Goal: Book appointment/travel/reservation

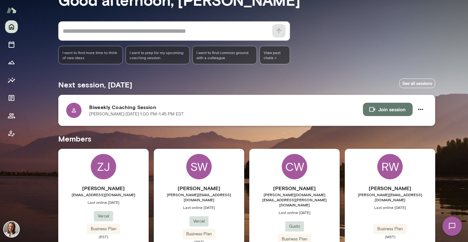
scroll to position [51, 0]
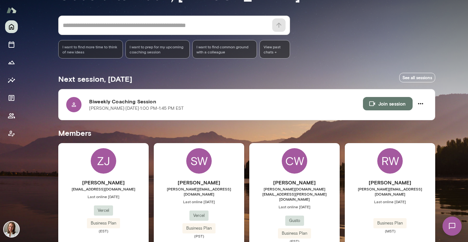
click at [134, 161] on div "ZJ [PERSON_NAME] [PERSON_NAME][EMAIL_ADDRESS][DOMAIN_NAME] Last online [DATE] V…" at bounding box center [103, 205] width 90 height 124
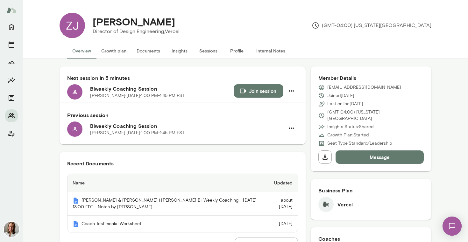
click at [215, 30] on div "[PERSON_NAME] Director of Design Engineering, Vercel (GMT-04:00) [US_STATE][GEO…" at bounding box center [258, 25] width 346 height 25
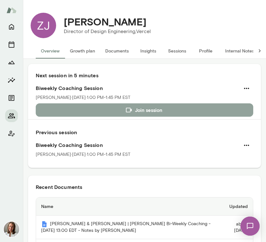
click at [82, 104] on button "Join session" at bounding box center [144, 109] width 217 height 13
